Goal: Book appointment/travel/reservation

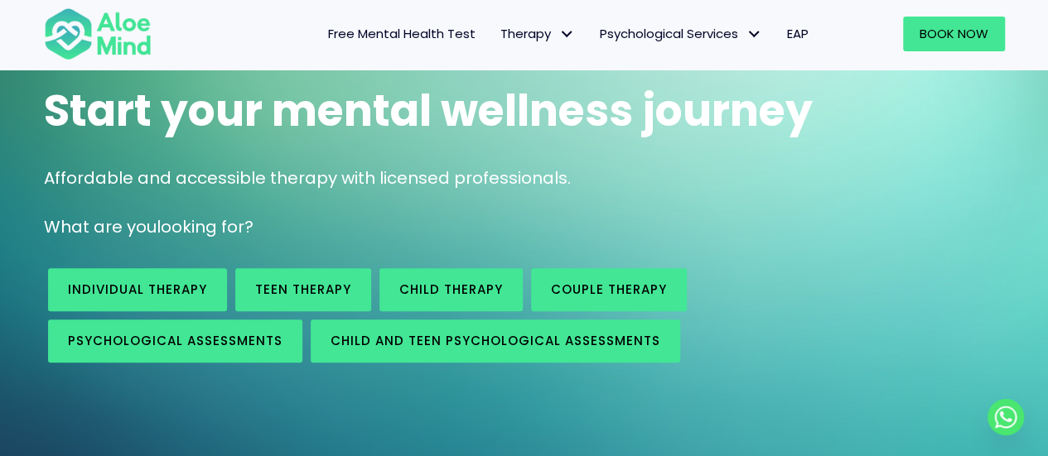
scroll to position [135, 0]
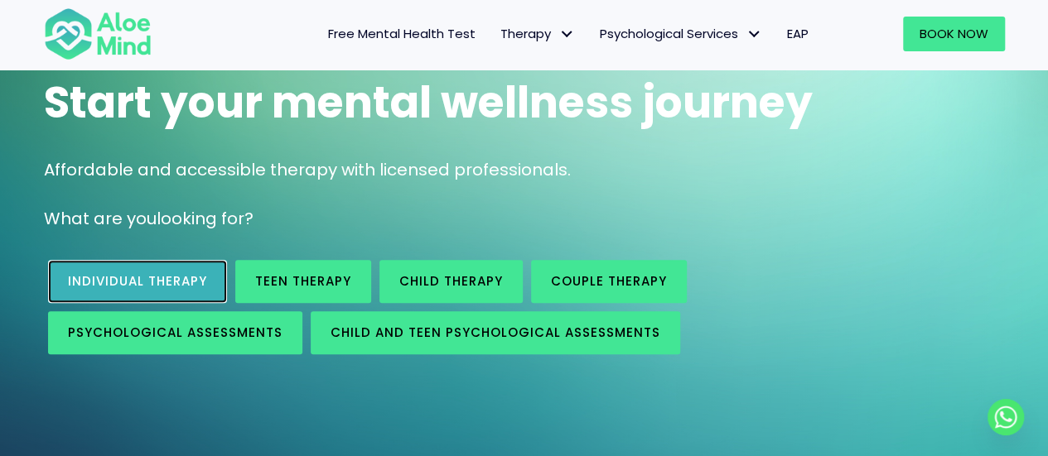
click at [207, 281] on link "Individual therapy" at bounding box center [137, 281] width 179 height 43
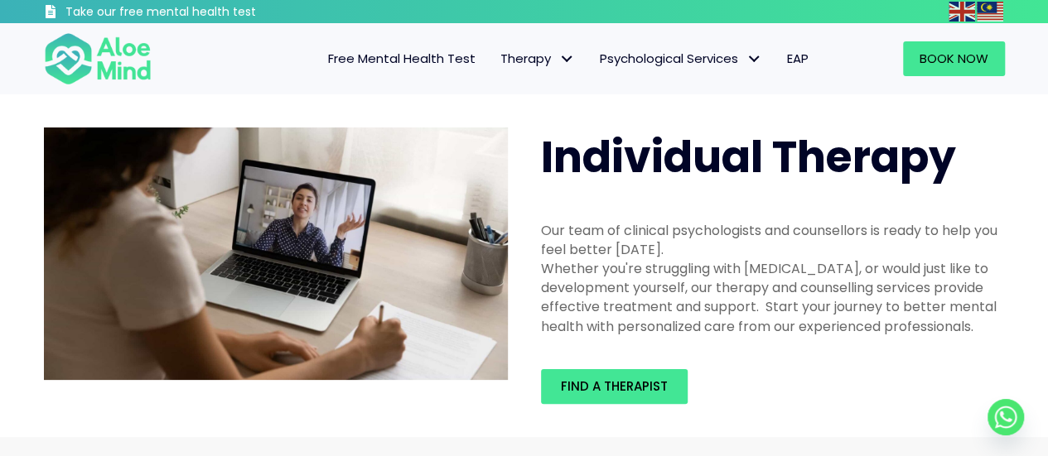
click at [595, 410] on div "Find a therapist" at bounding box center [772, 387] width 497 height 68
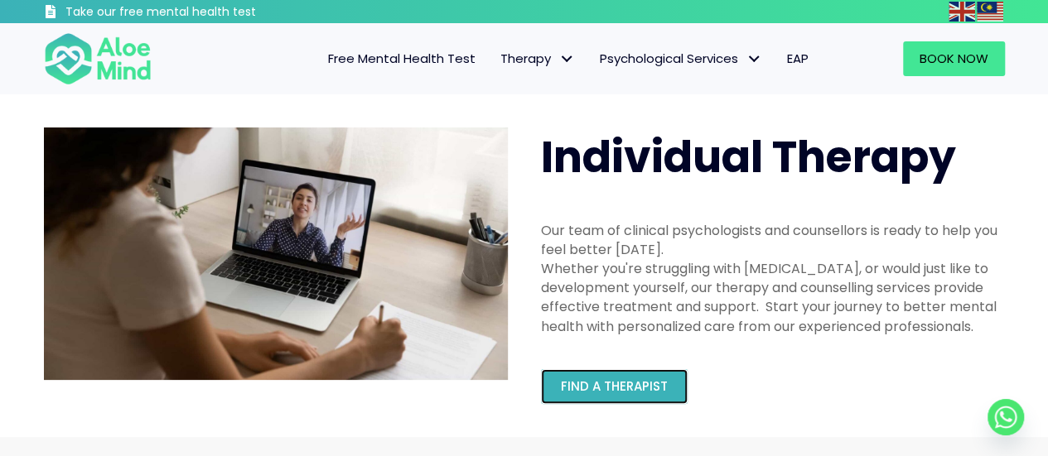
click at [610, 394] on span "Find a therapist" at bounding box center [614, 386] width 107 height 17
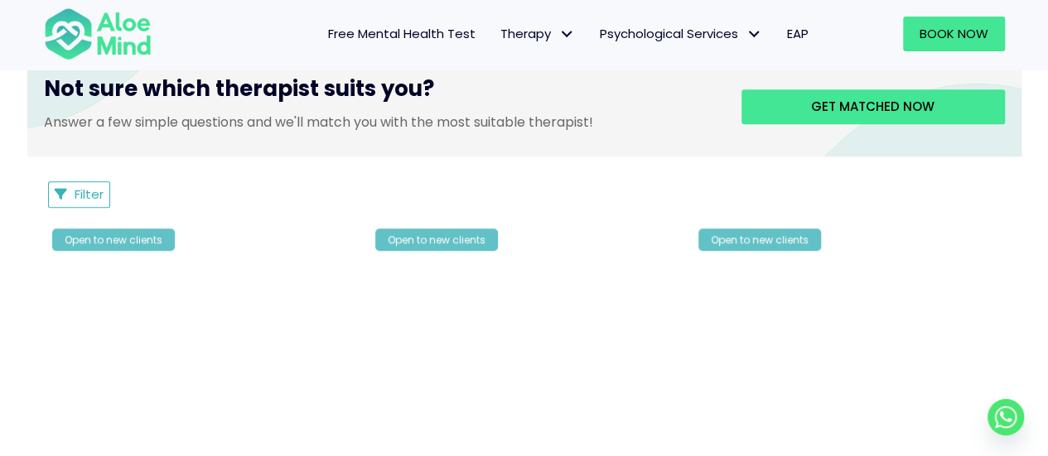
scroll to position [702, 0]
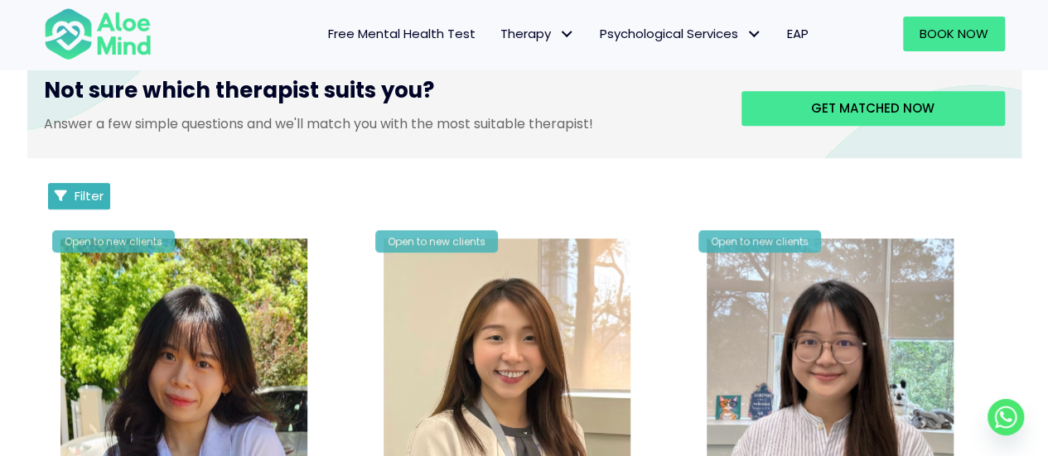
click at [75, 195] on span "Filter" at bounding box center [89, 195] width 29 height 17
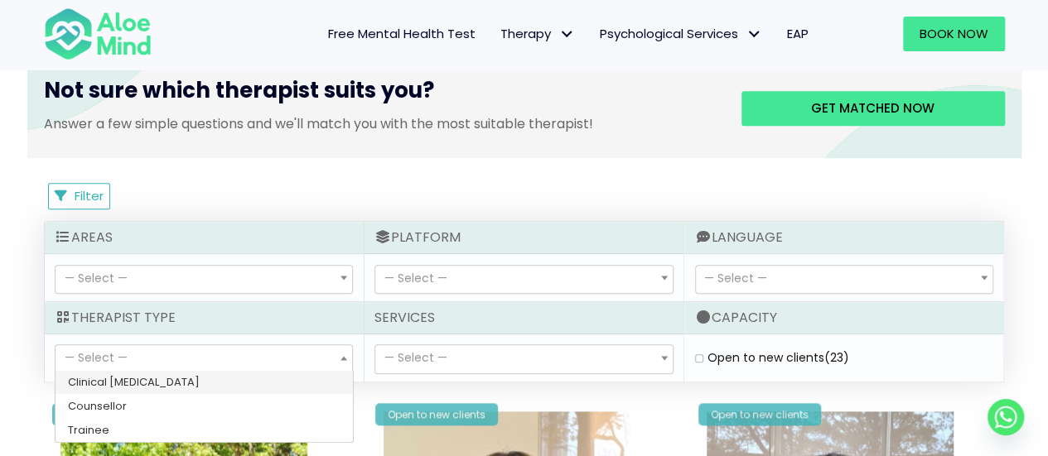
click at [324, 355] on span "— Select —" at bounding box center [203, 359] width 296 height 28
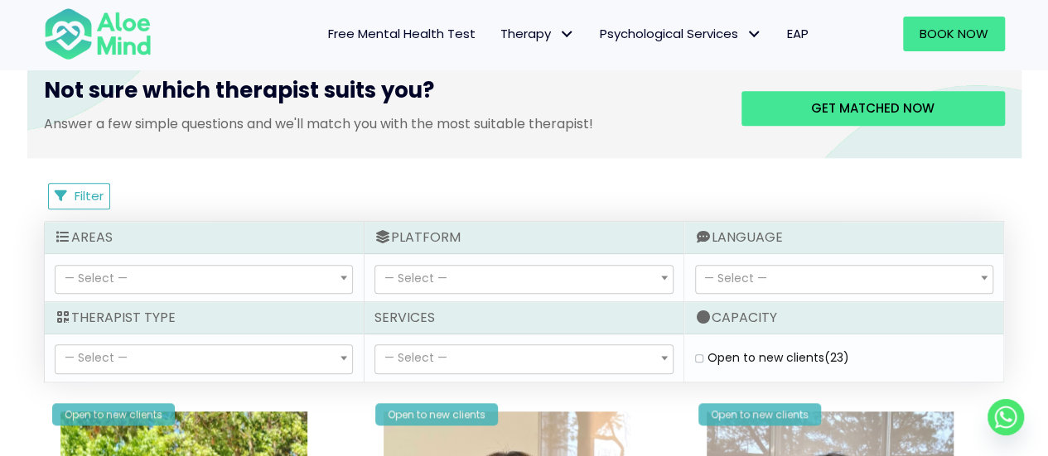
click at [708, 230] on icon at bounding box center [703, 236] width 17 height 13
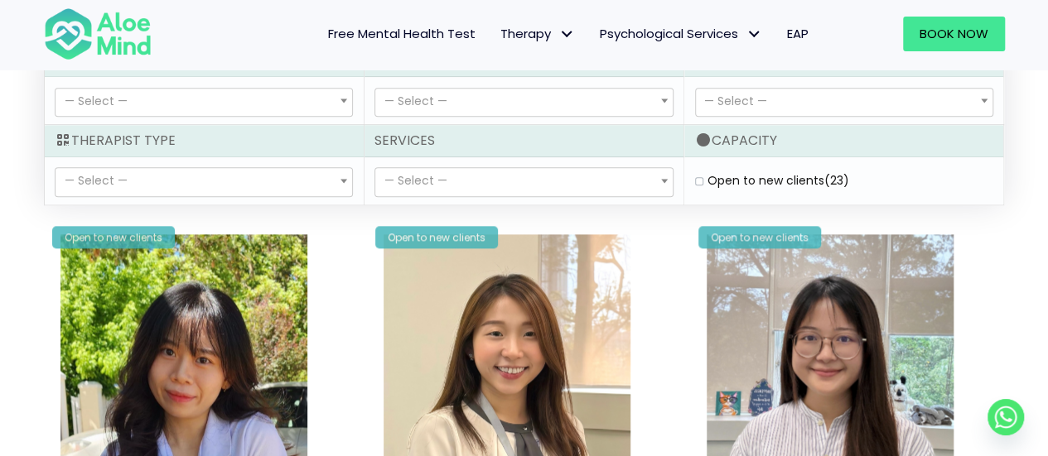
scroll to position [880, 0]
click at [698, 183] on div "Open to new clients (23)" at bounding box center [844, 179] width 298 height 17
click at [707, 176] on label "Open to new clients (23)" at bounding box center [778, 179] width 142 height 17
click at [699, 176] on clients "Open to new clients (23)" at bounding box center [699, 180] width 8 height 11
checkbox clients "true"
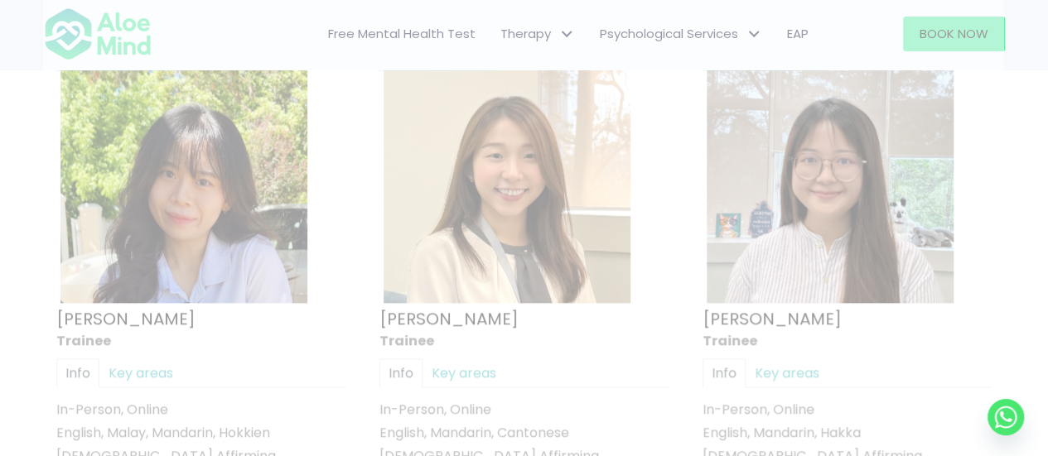
scroll to position [885, 0]
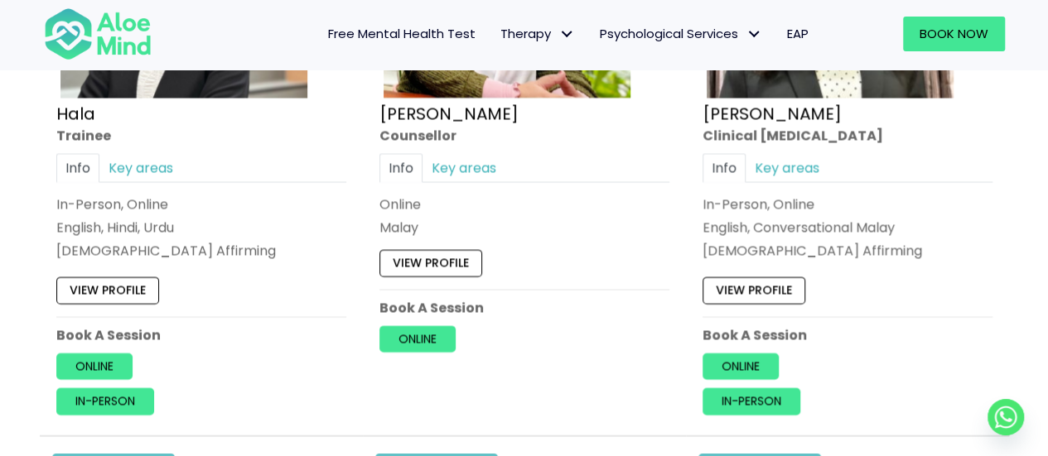
scroll to position [1730, 0]
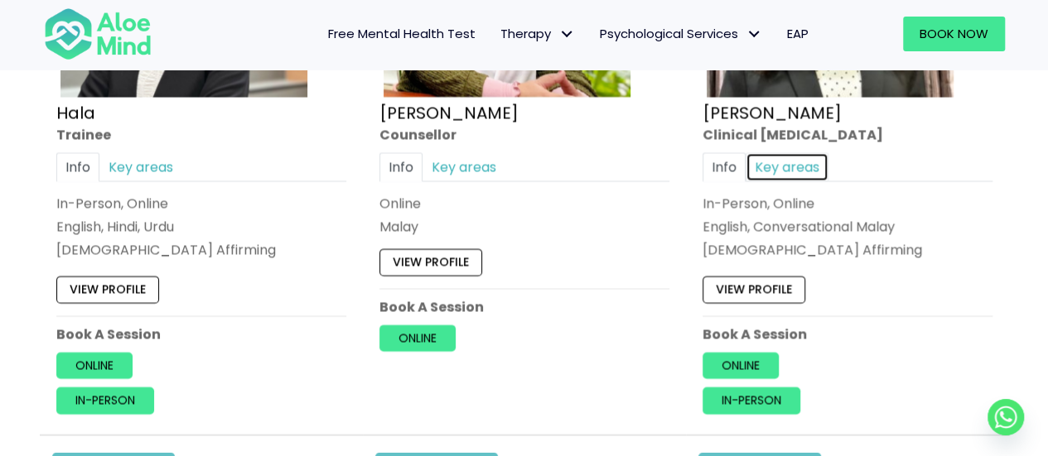
click at [782, 176] on link "Key areas" at bounding box center [786, 167] width 83 height 29
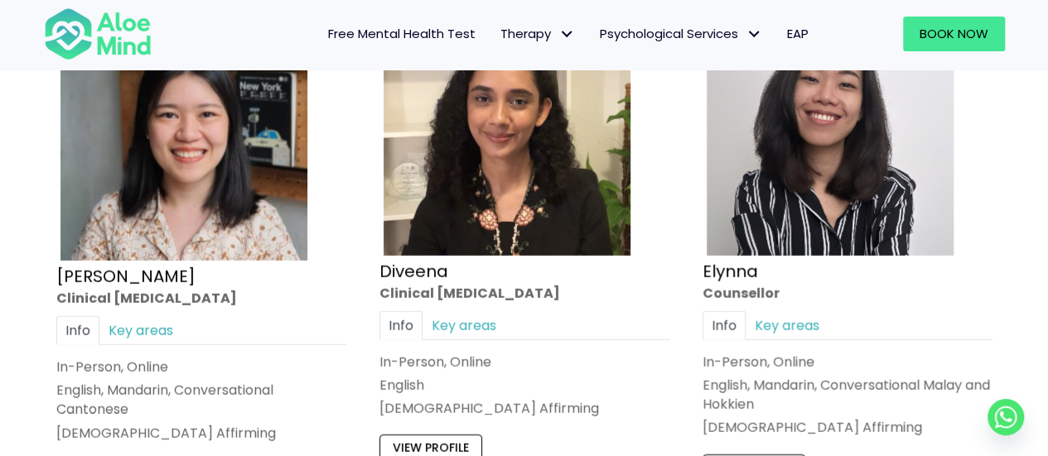
scroll to position [2189, 0]
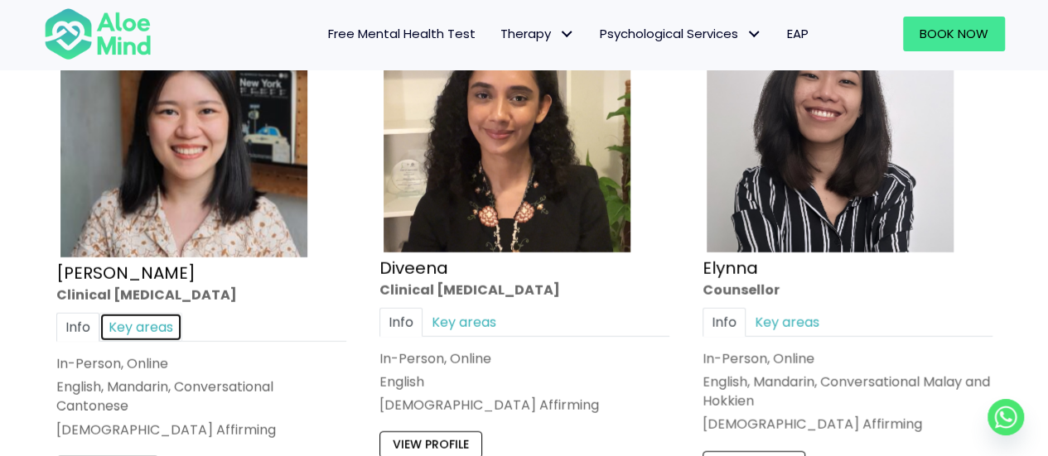
click at [152, 326] on link "Key areas" at bounding box center [140, 326] width 83 height 29
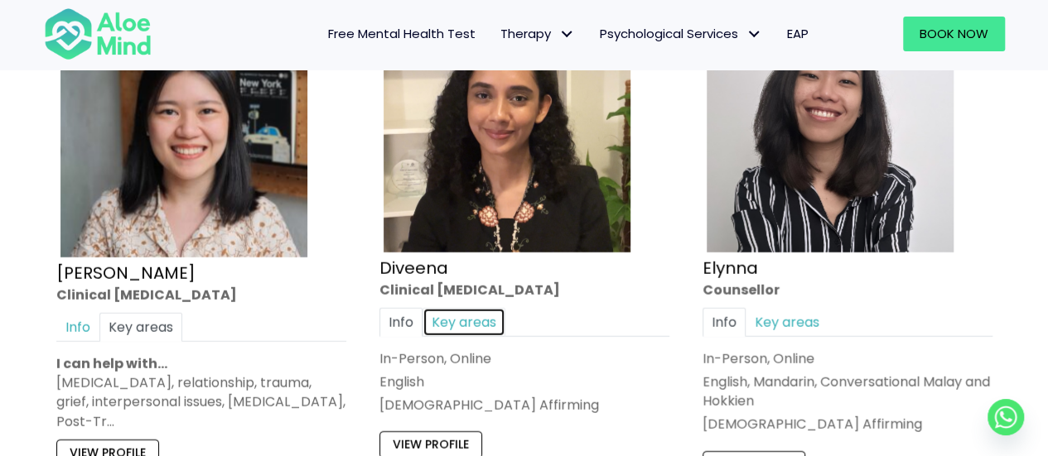
click at [454, 322] on link "Key areas" at bounding box center [463, 321] width 83 height 29
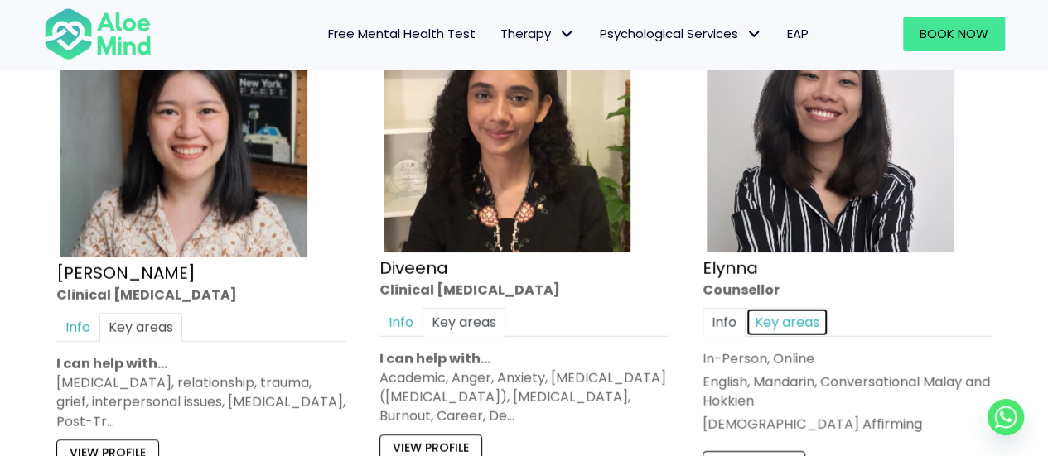
click at [778, 314] on link "Key areas" at bounding box center [786, 321] width 83 height 29
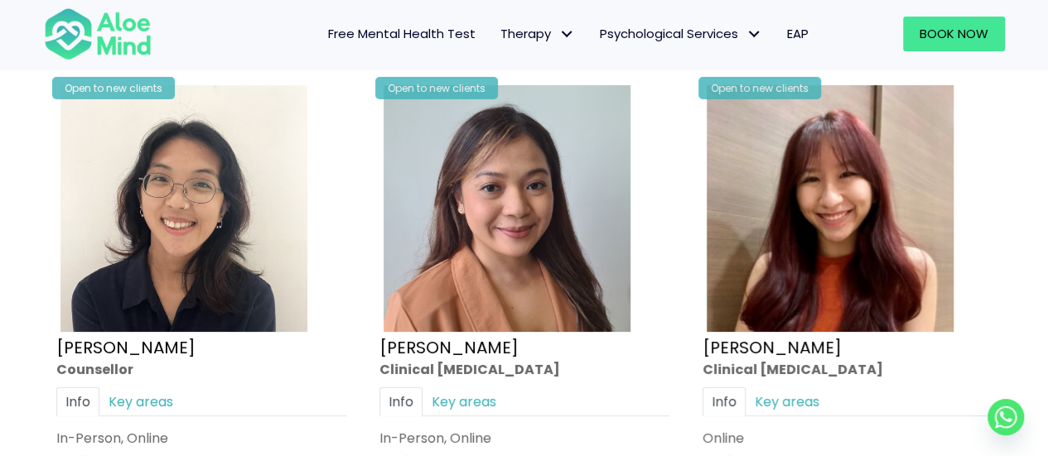
scroll to position [2762, 0]
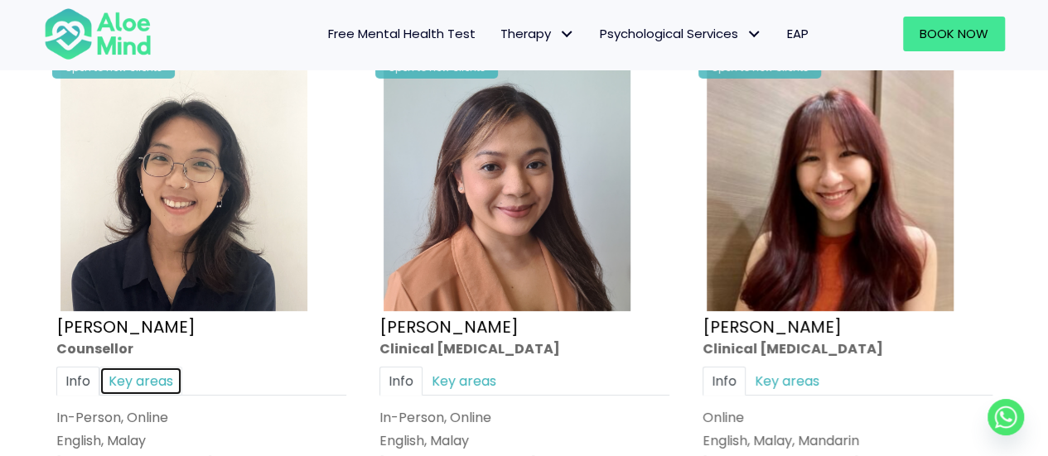
click at [133, 367] on link "Key areas" at bounding box center [140, 381] width 83 height 29
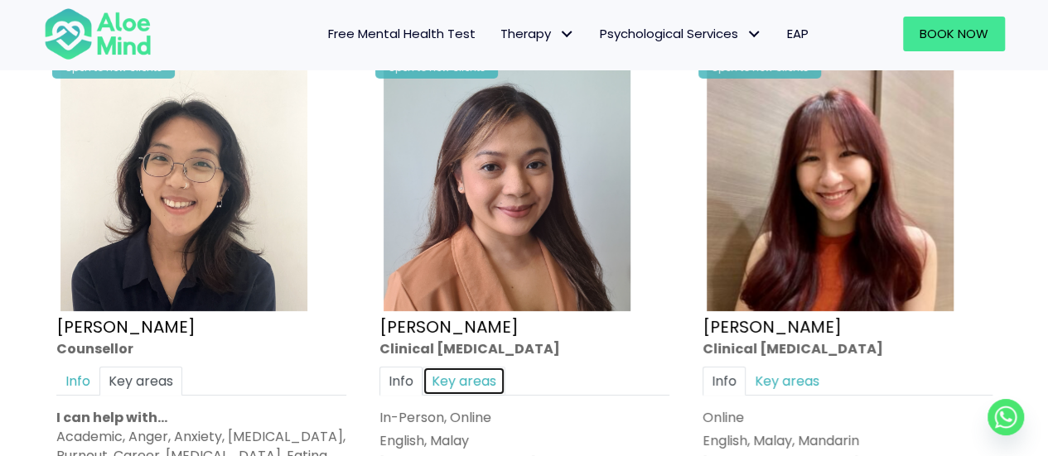
click at [484, 367] on link "Key areas" at bounding box center [463, 381] width 83 height 29
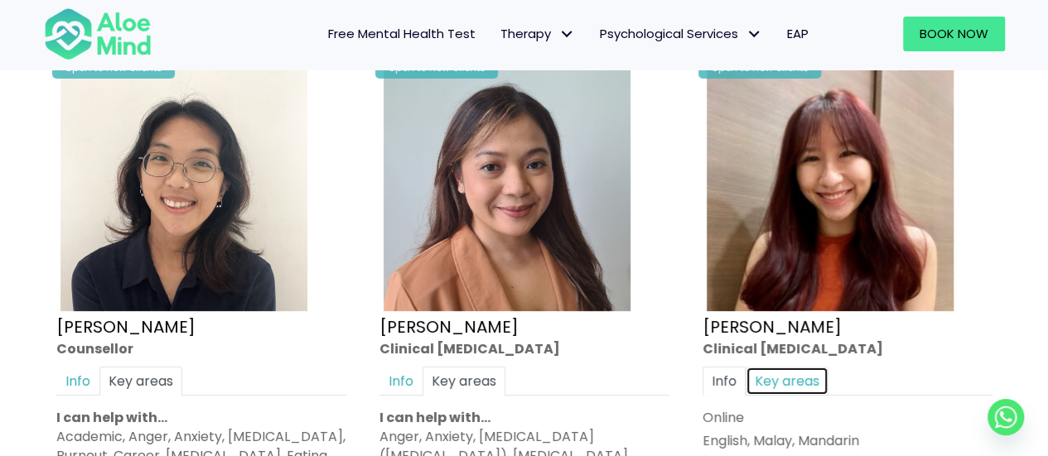
click at [802, 367] on link "Key areas" at bounding box center [786, 381] width 83 height 29
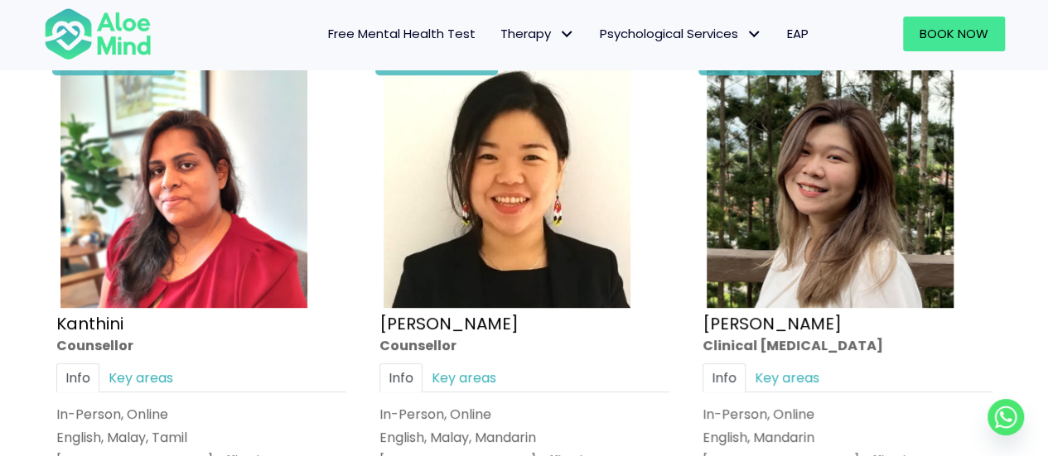
scroll to position [3414, 0]
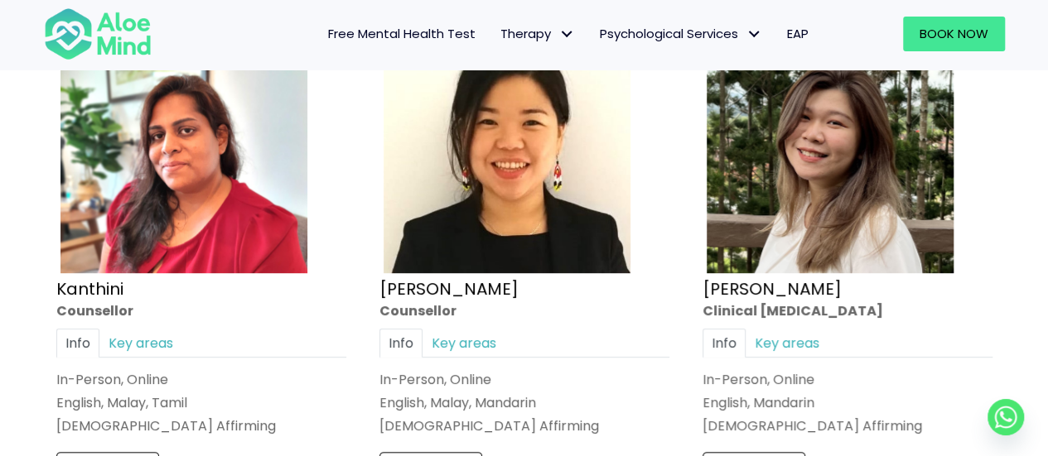
click at [139, 304] on div "Open to new clients Kanthini Counsellor Info Key areas In-Person, Online Englis…" at bounding box center [201, 306] width 315 height 593
click at [150, 329] on link "Key areas" at bounding box center [140, 343] width 83 height 29
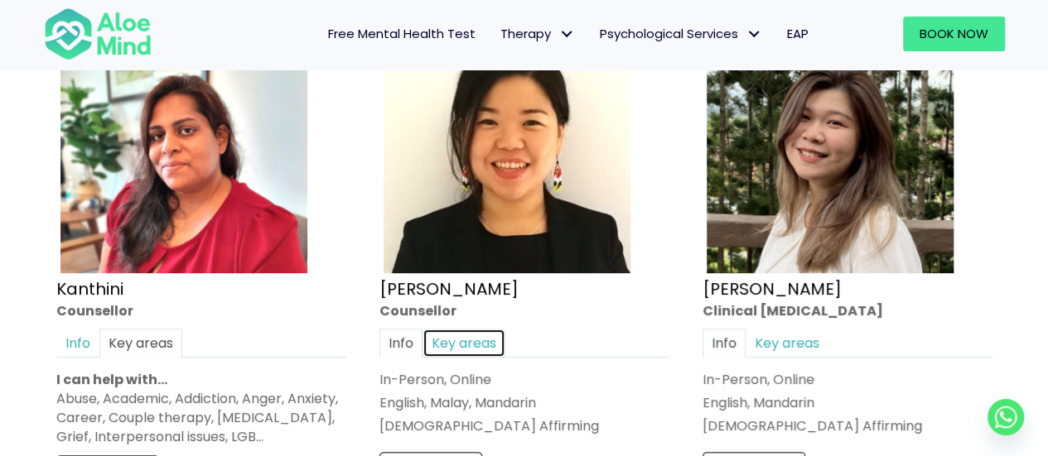
click at [502, 329] on link "Key areas" at bounding box center [463, 343] width 83 height 29
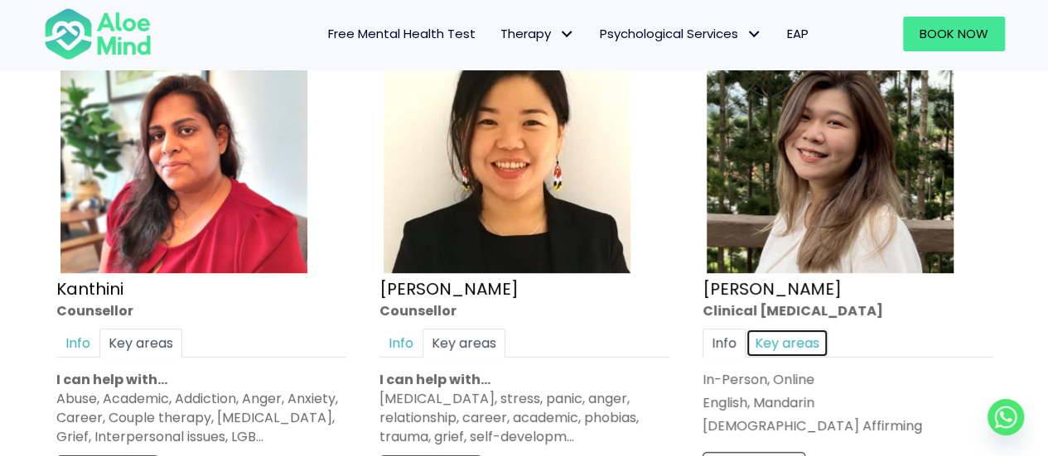
click at [805, 329] on link "Key areas" at bounding box center [786, 343] width 83 height 29
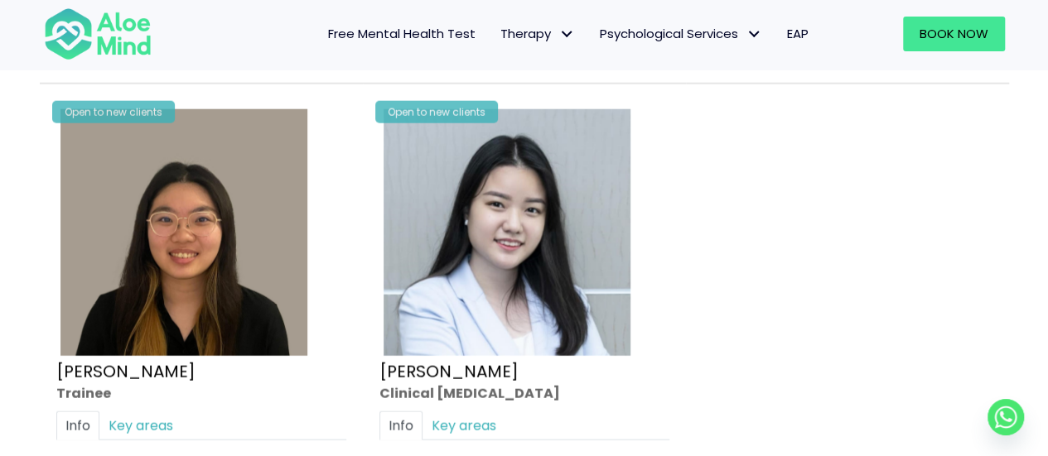
scroll to position [5162, 0]
